Goal: Check status: Check status

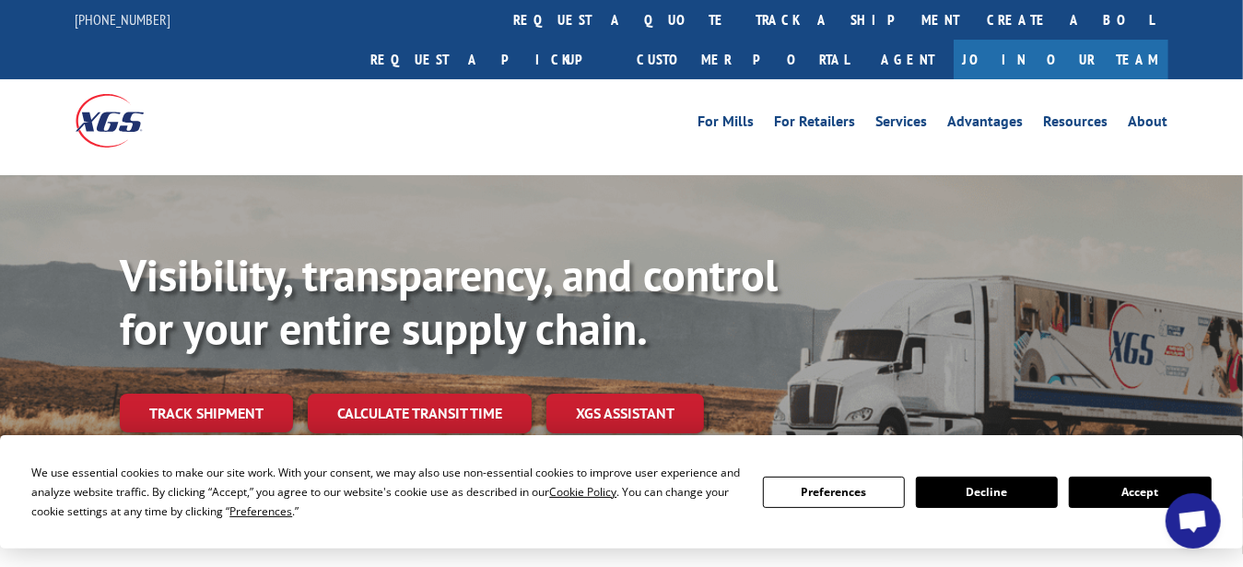
scroll to position [579, 0]
drag, startPoint x: 1139, startPoint y: 489, endPoint x: 750, endPoint y: 449, distance: 391.0
click at [1139, 489] on button "Accept" at bounding box center [1140, 491] width 142 height 31
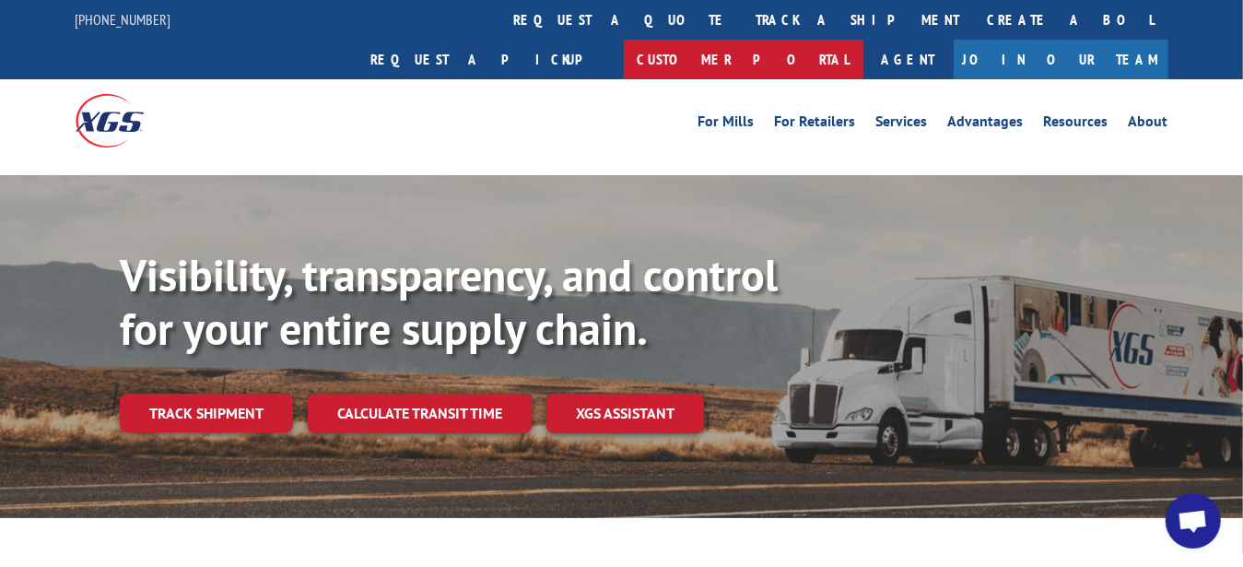
click at [864, 40] on link "Customer Portal" at bounding box center [744, 60] width 240 height 40
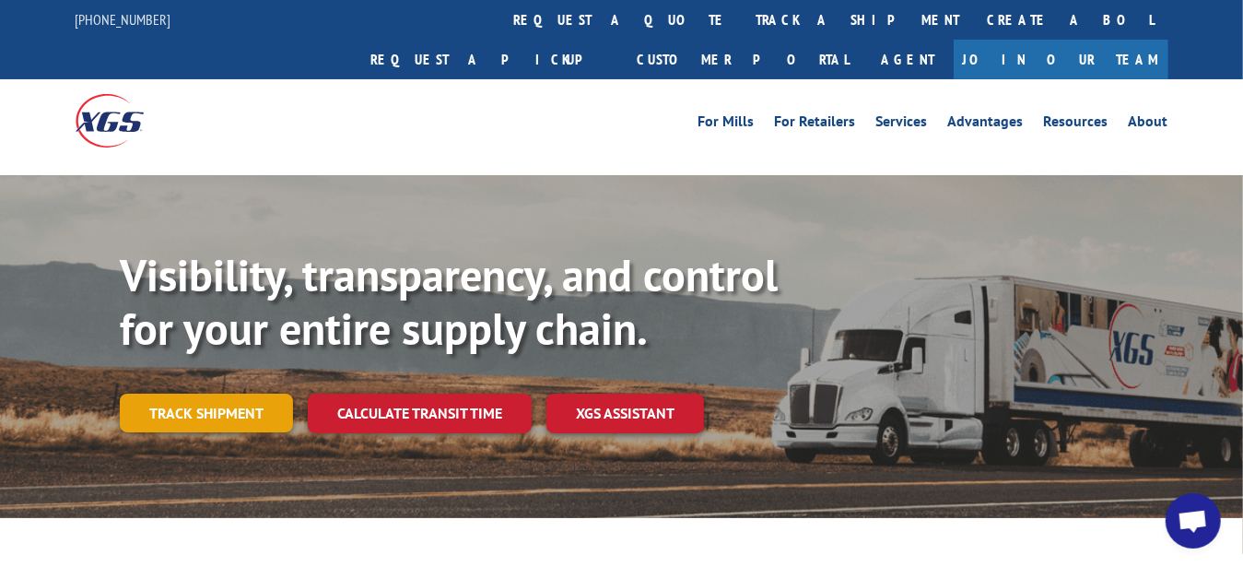
click at [193, 394] on link "Track shipment" at bounding box center [206, 413] width 173 height 39
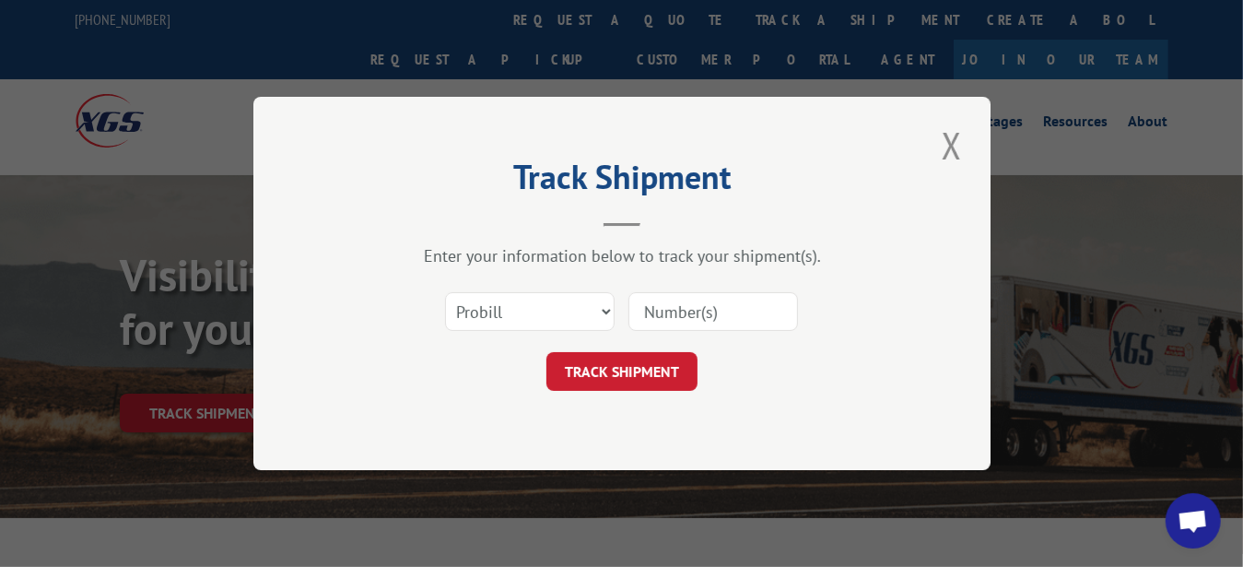
click at [687, 319] on input at bounding box center [714, 311] width 170 height 39
paste input "2821450"
type input "2821450"
click at [665, 370] on button "TRACK SHIPMENT" at bounding box center [622, 371] width 151 height 39
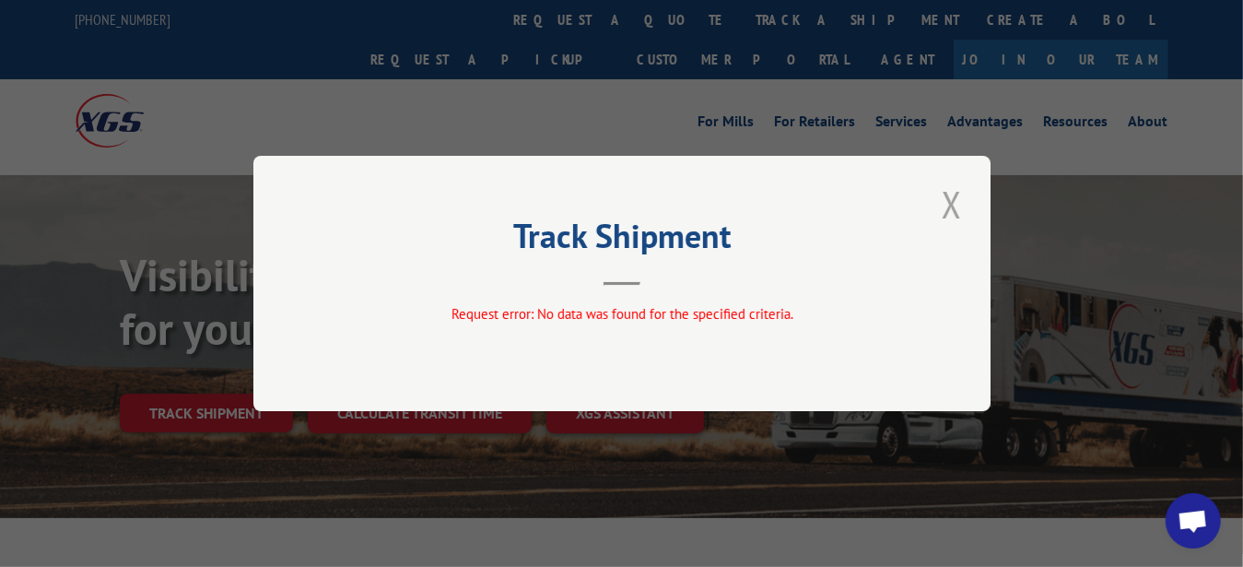
click at [941, 203] on button "Close modal" at bounding box center [951, 204] width 31 height 51
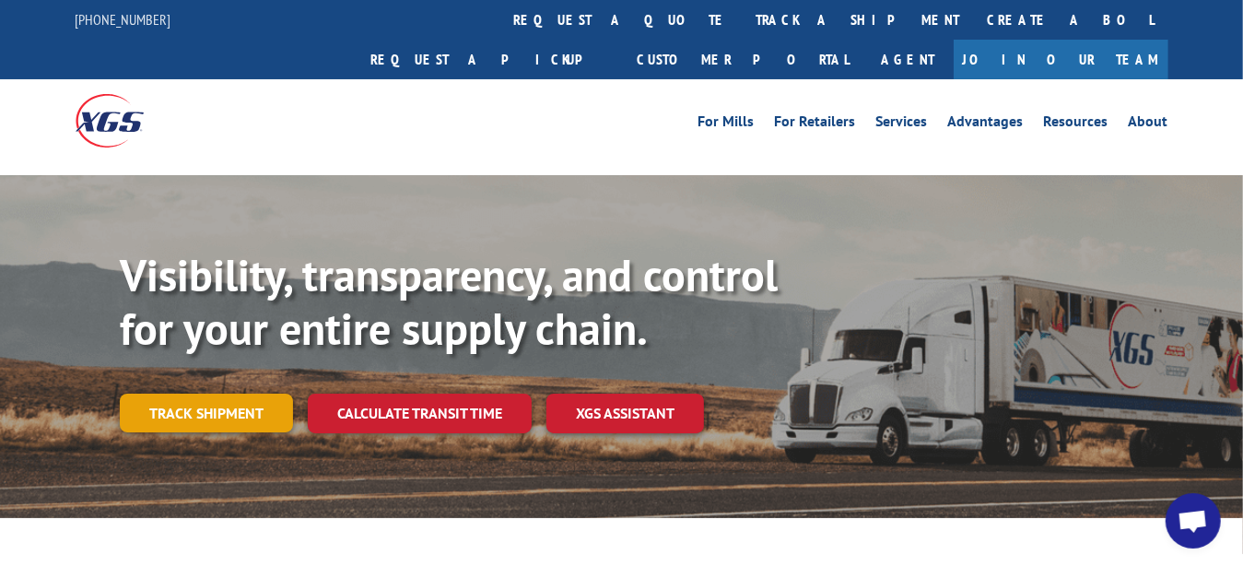
click at [191, 394] on link "Track shipment" at bounding box center [206, 413] width 173 height 39
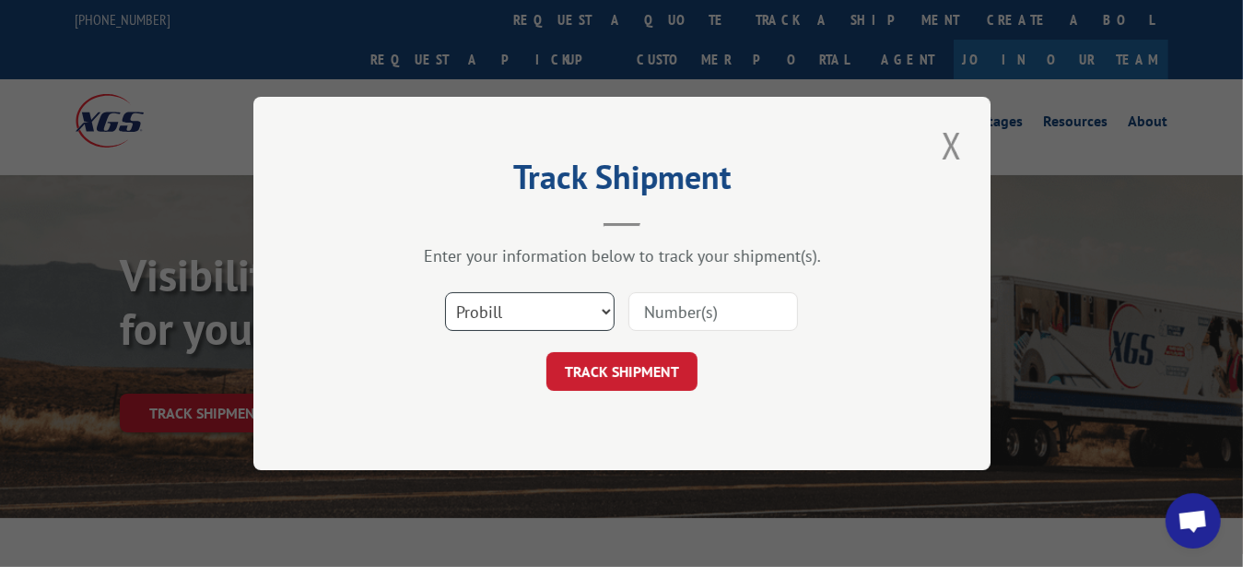
click at [562, 310] on select "Select category... Probill BOL PO" at bounding box center [530, 311] width 170 height 39
select select "bol"
click at [445, 292] on select "Select category... Probill BOL PO" at bounding box center [530, 311] width 170 height 39
click at [671, 309] on input at bounding box center [714, 311] width 170 height 39
paste input "2821450"
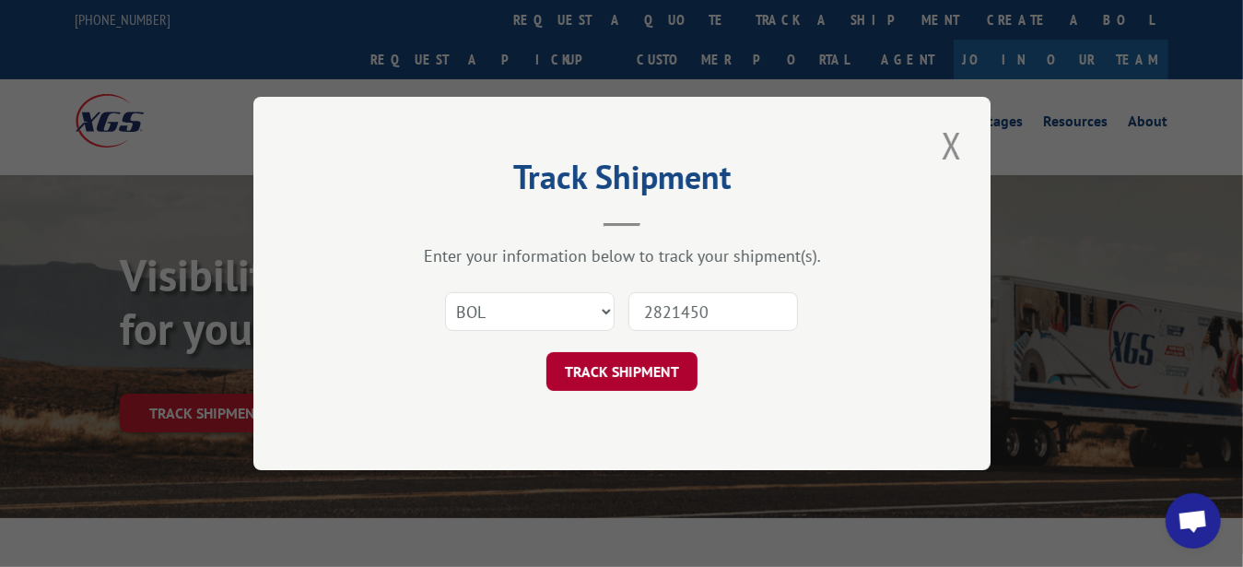
type input "2821450"
click at [648, 381] on button "TRACK SHIPMENT" at bounding box center [622, 371] width 151 height 39
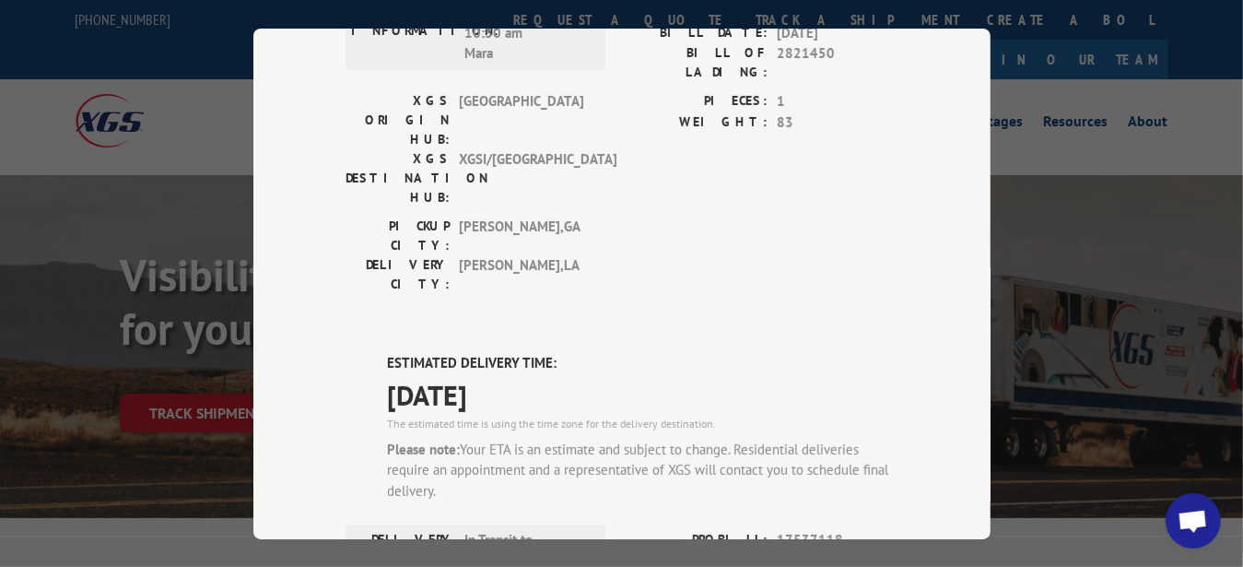
scroll to position [0, 0]
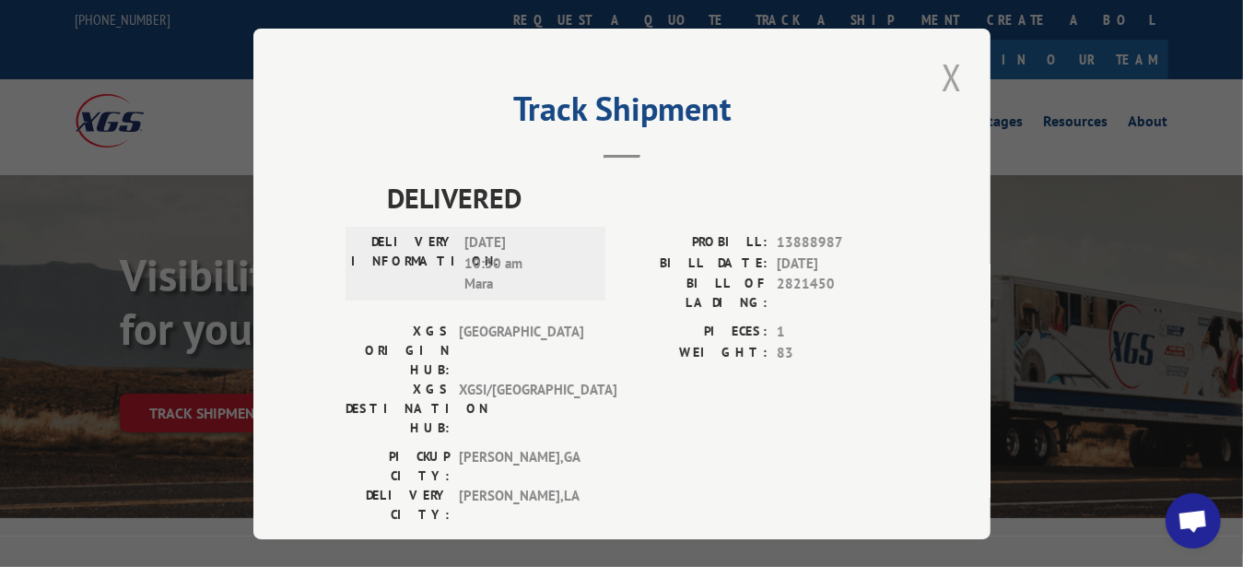
click at [954, 64] on button "Close modal" at bounding box center [951, 77] width 31 height 51
